Goal: Find specific page/section: Find specific page/section

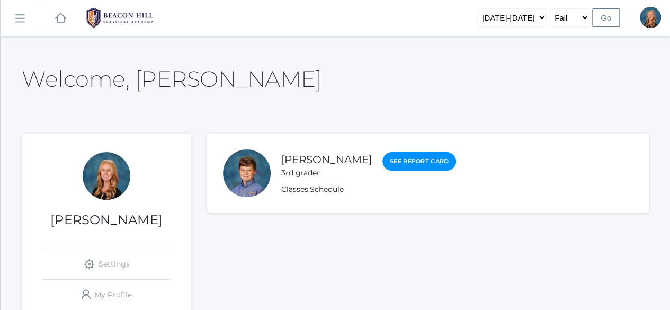
click at [21, 16] on rect at bounding box center [19, 18] width 17 height 17
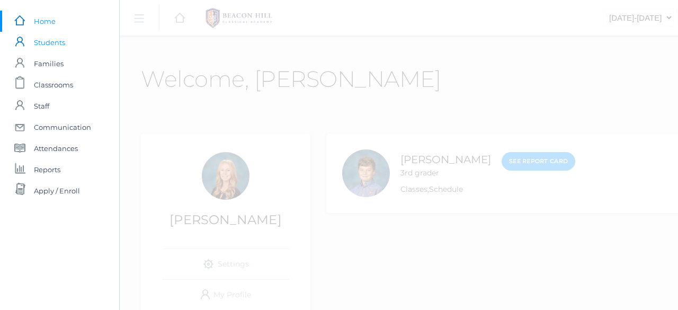
click at [46, 45] on span "Students" at bounding box center [49, 42] width 31 height 21
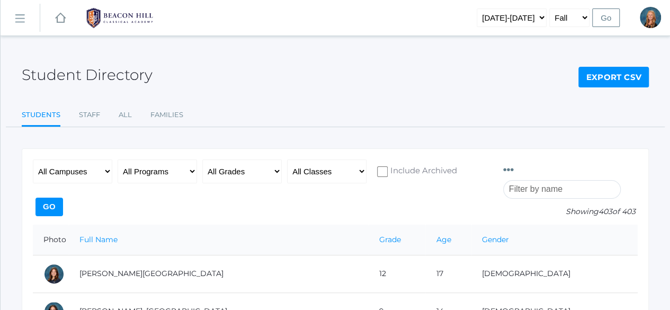
click at [558, 180] on input "search" at bounding box center [562, 189] width 118 height 19
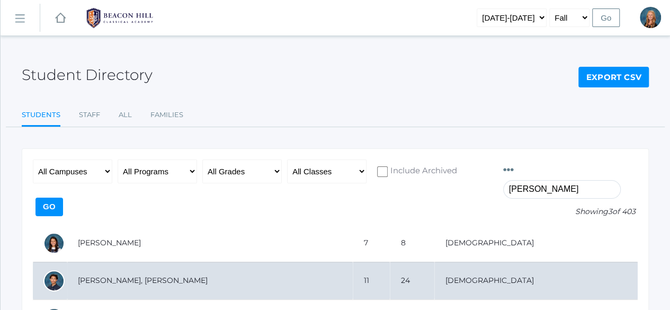
type input "julian"
click at [159, 263] on td "[PERSON_NAME], [PERSON_NAME]" at bounding box center [209, 281] width 285 height 38
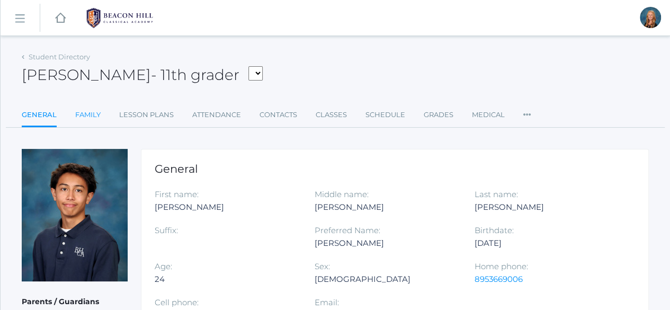
click at [84, 110] on link "Family" at bounding box center [87, 114] width 25 height 21
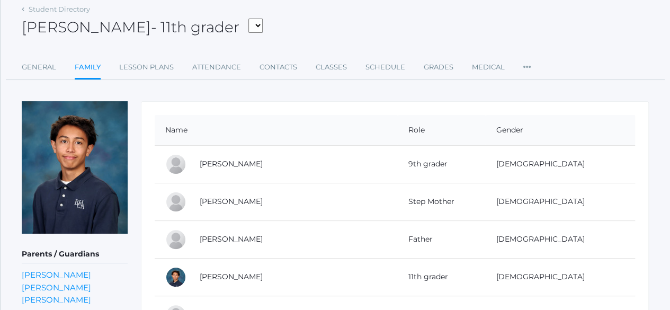
scroll to position [48, 0]
click at [58, 274] on link "[PERSON_NAME]" at bounding box center [56, 274] width 69 height 10
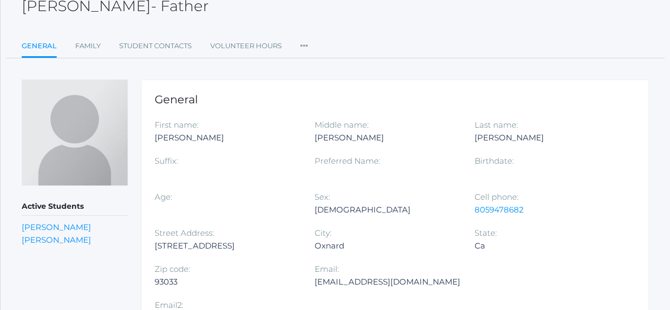
scroll to position [69, 0]
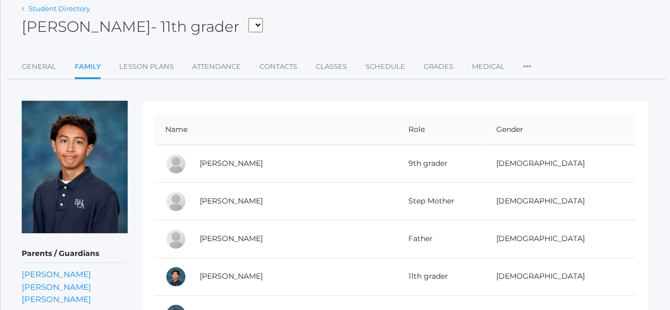
click at [30, 8] on link "Student Directory" at bounding box center [59, 8] width 61 height 8
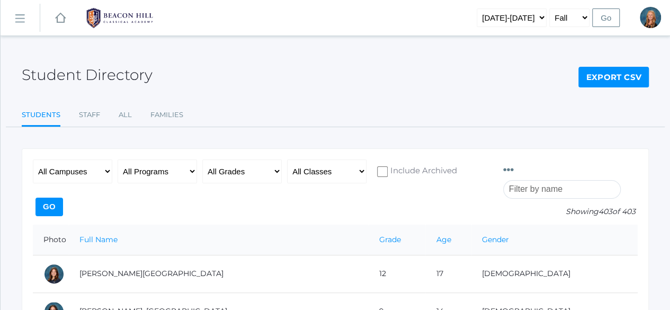
click at [576, 180] on input "search" at bounding box center [562, 189] width 118 height 19
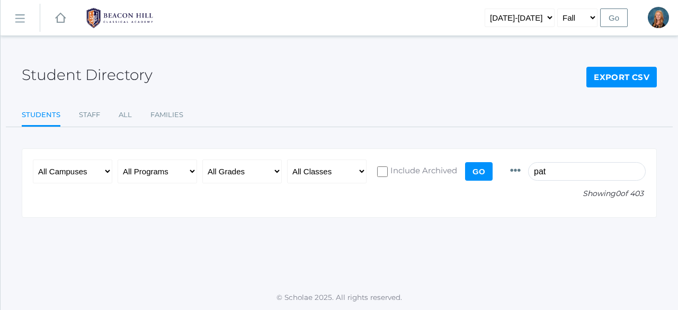
type input "pat"
click at [539, 19] on select "[DATE]-[DATE] [DATE]-[DATE] [DATE]-[DATE] [DATE]-[DATE] [DATE]-[DATE] [DATE]-[D…" at bounding box center [519, 17] width 70 height 19
select select "[DATE]-[DATE]"
click at [501, 8] on select "[DATE]-[DATE] [DATE]-[DATE] [DATE]-[DATE] [DATE]-[DATE] [DATE]-[DATE] [DATE]-[D…" at bounding box center [519, 17] width 70 height 19
click at [572, 173] on input "pat" at bounding box center [587, 171] width 118 height 19
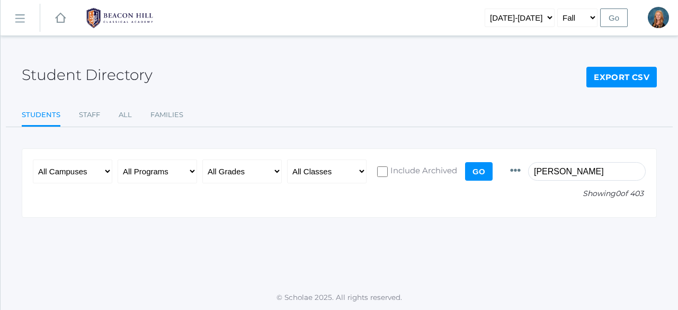
type input "[PERSON_NAME]"
click at [575, 16] on select "Fall Spring" at bounding box center [577, 17] width 40 height 19
select select "2"
click at [559, 8] on select "Fall Spring" at bounding box center [577, 17] width 40 height 19
click at [534, 16] on select "[DATE]-[DATE] [DATE]-[DATE] [DATE]-[DATE] [DATE]-[DATE] [DATE]-[DATE] [DATE]-[D…" at bounding box center [519, 17] width 70 height 19
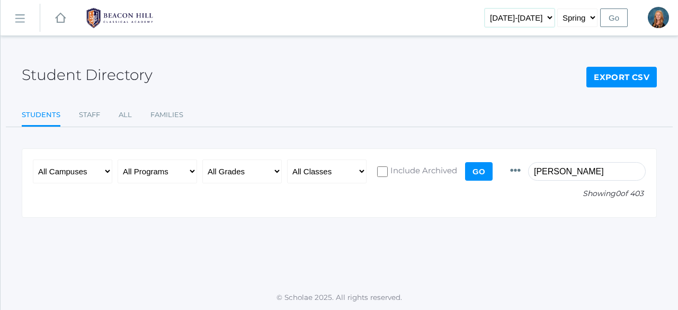
select select "[DATE]-[DATE]"
click at [501, 8] on select "[DATE]-[DATE] [DATE]-[DATE] [DATE]-[DATE] [DATE]-[DATE] [DATE]-[DATE] [DATE]-[D…" at bounding box center [519, 17] width 70 height 19
click at [558, 171] on input "[PERSON_NAME]" at bounding box center [587, 171] width 118 height 19
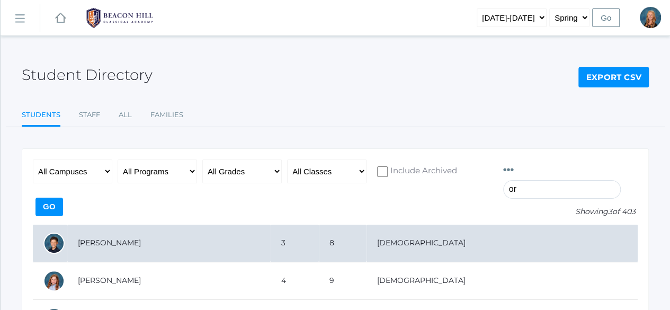
type input "o"
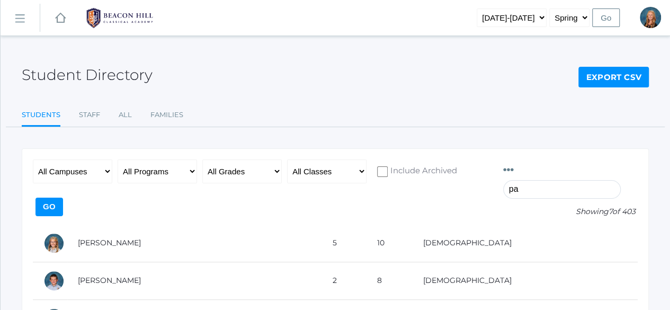
type input "pa"
